Goal: Register for event/course

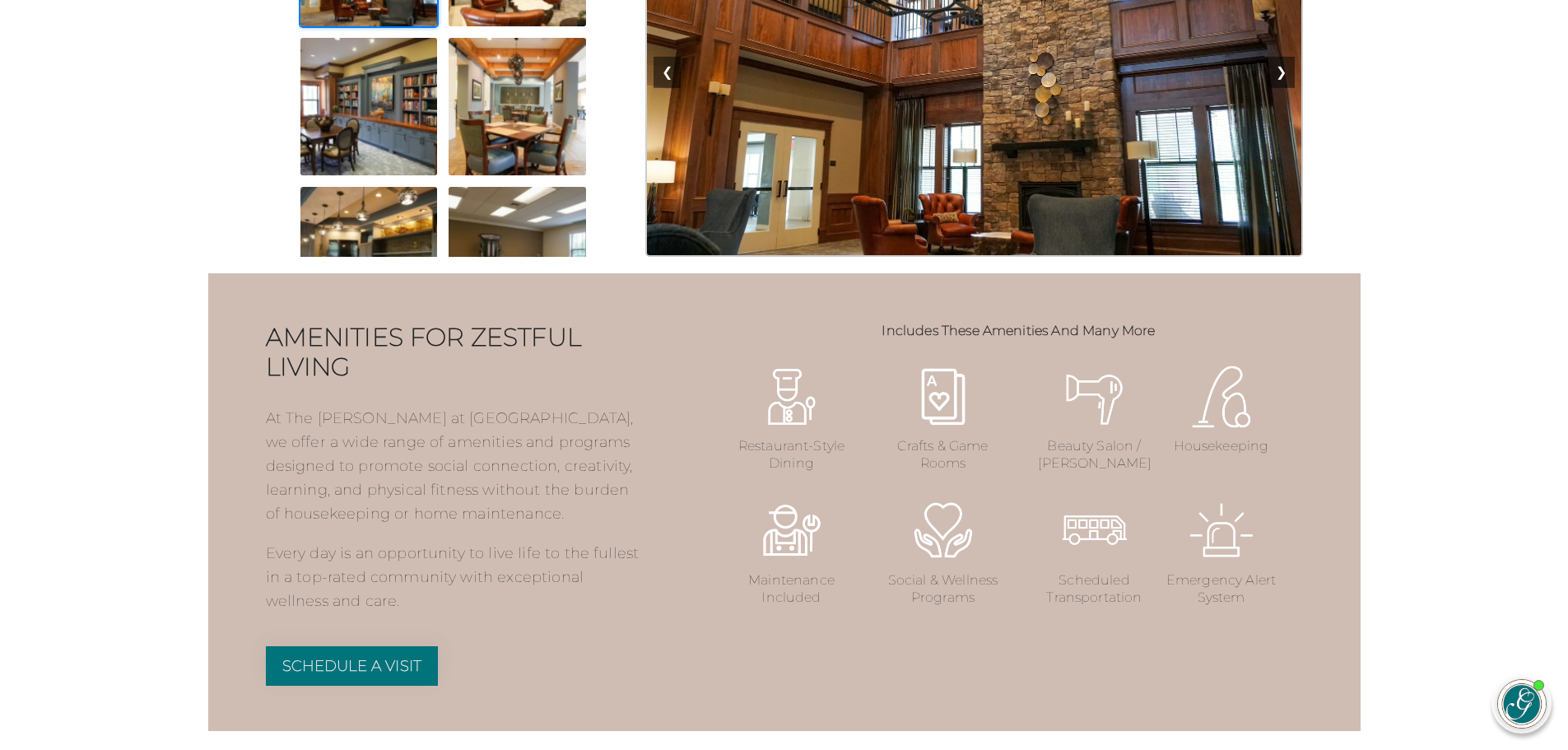
scroll to position [1811, 0]
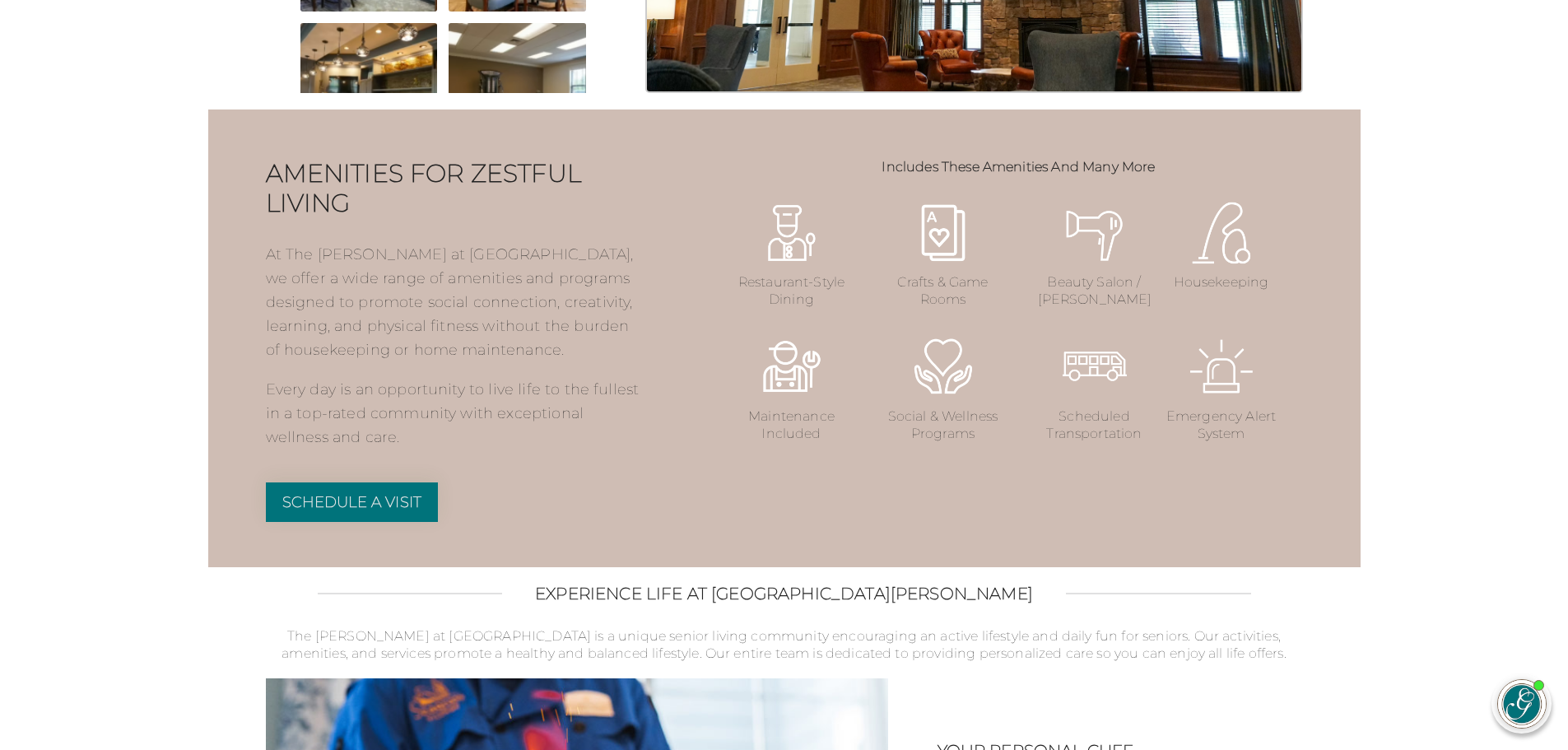
click at [957, 443] on p "Social & Wellness Programs" at bounding box center [943, 426] width 114 height 34
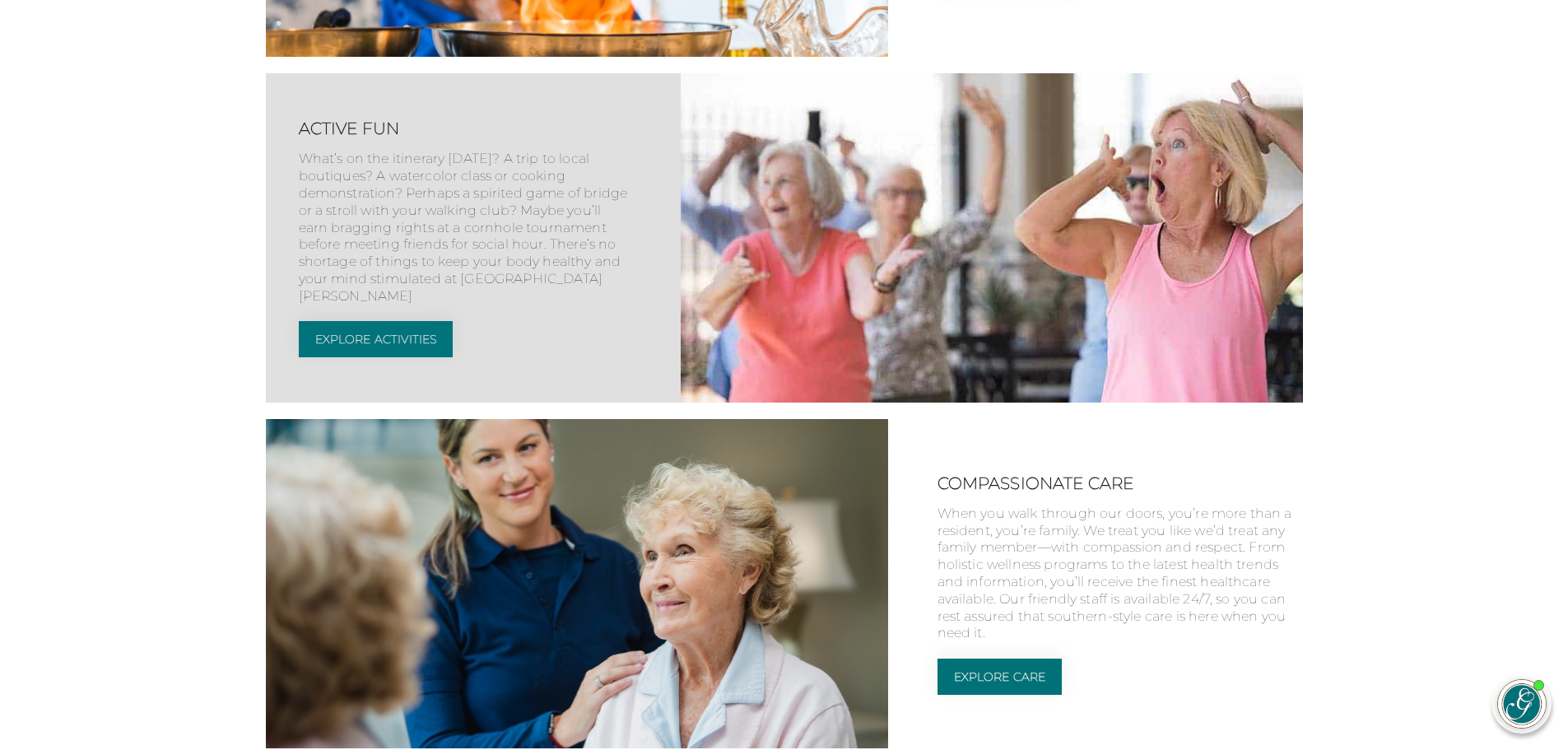
scroll to position [2800, 0]
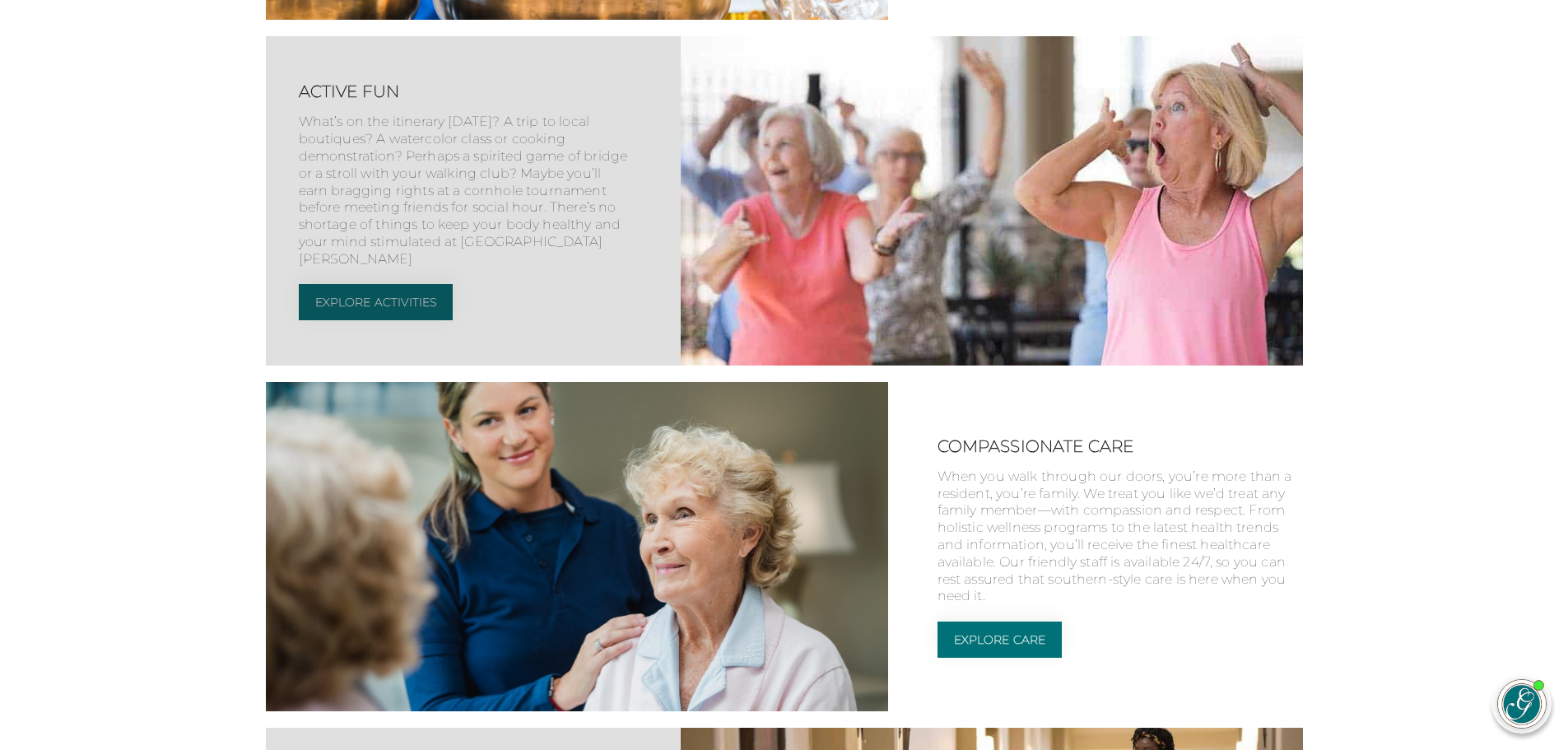
click at [430, 321] on link "Explore Activities" at bounding box center [375, 301] width 155 height 36
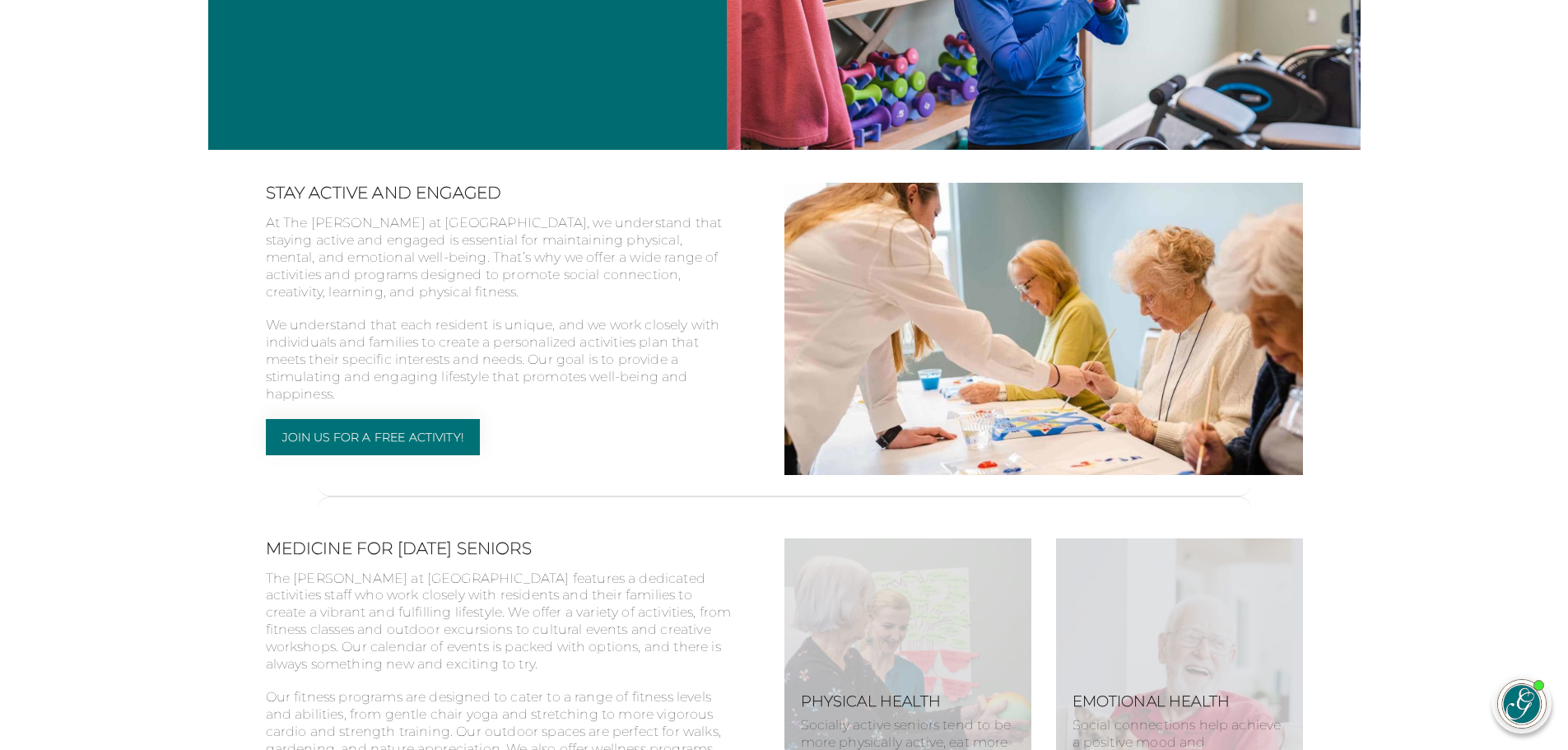
scroll to position [329, 0]
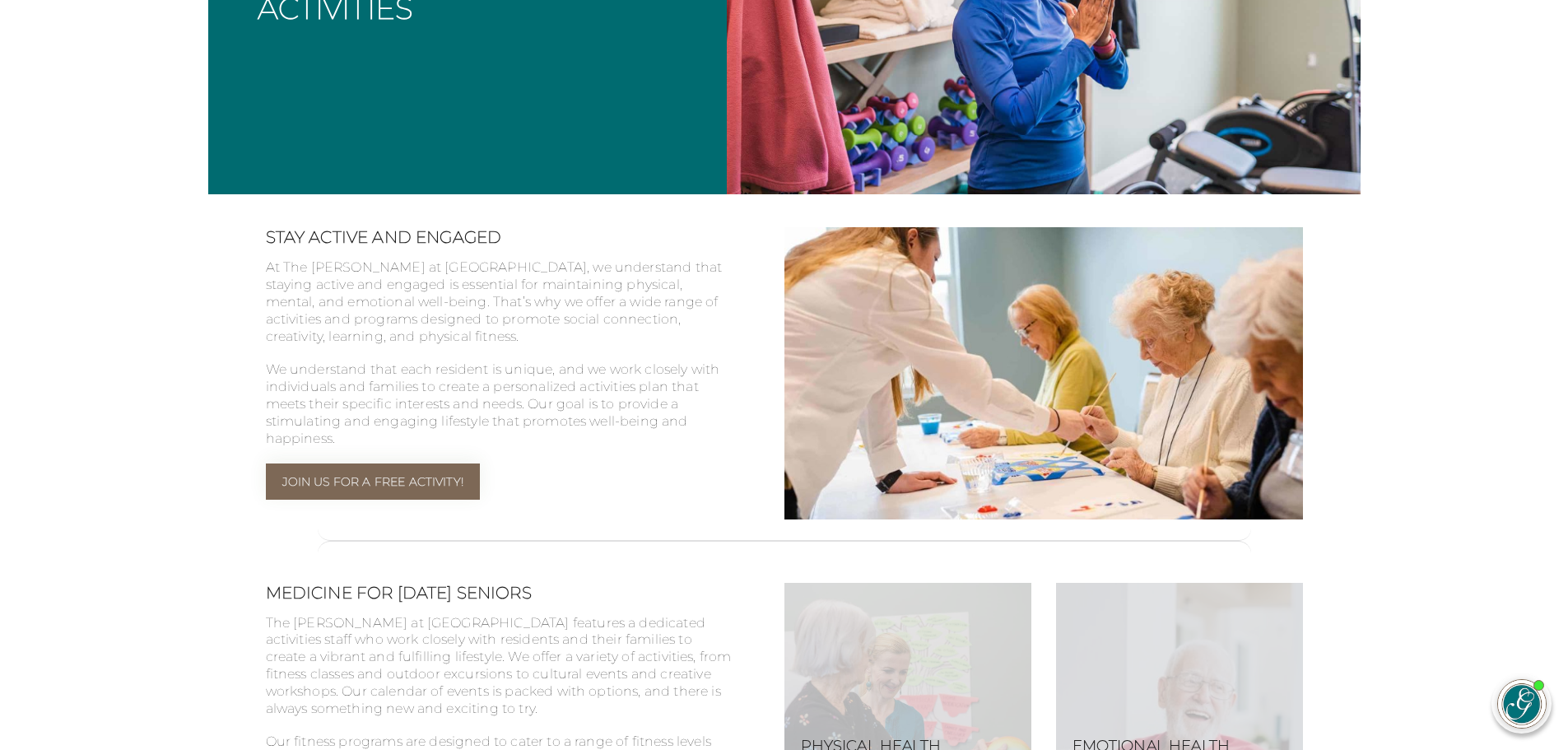
drag, startPoint x: 359, startPoint y: 475, endPoint x: 352, endPoint y: 480, distance: 8.6
click at [359, 475] on link "Join Us for a Free Activity!" at bounding box center [373, 481] width 214 height 36
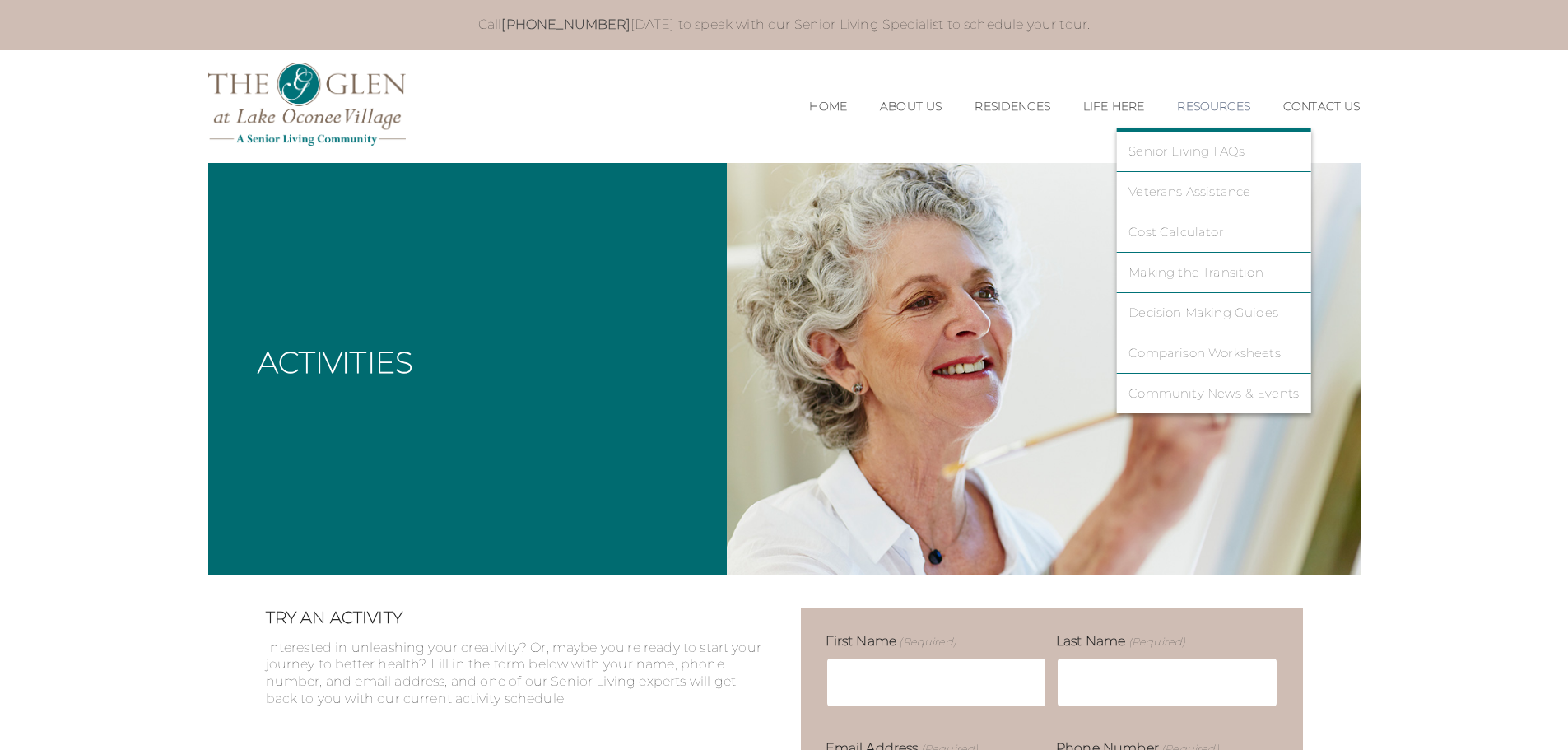
click at [1225, 406] on li "Community News & Events" at bounding box center [1213, 393] width 196 height 40
click at [1223, 392] on link "Community News & Events" at bounding box center [1214, 394] width 171 height 15
